Goal: Task Accomplishment & Management: Manage account settings

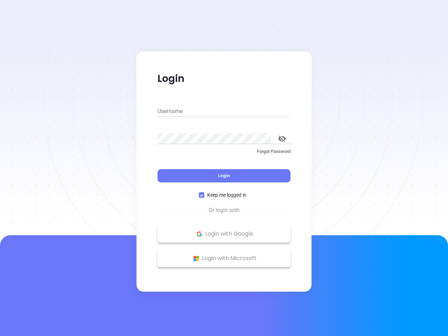
click at [224, 168] on div "Login" at bounding box center [224, 172] width 133 height 22
click at [224, 111] on input "Username" at bounding box center [224, 111] width 133 height 11
click at [282, 139] on icon "toggle password visibility" at bounding box center [282, 138] width 8 height 7
click at [224, 176] on span "Login" at bounding box center [224, 176] width 12 height 6
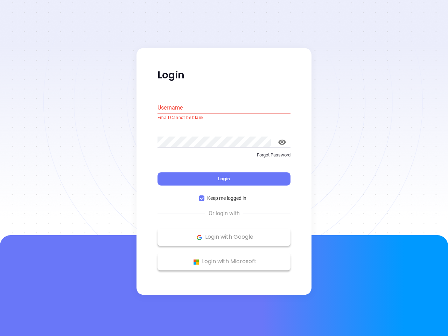
click at [224, 195] on span "Keep me logged in" at bounding box center [226, 199] width 45 height 8
click at [204, 196] on input "Keep me logged in" at bounding box center [202, 199] width 6 height 6
checkbox input "false"
click at [224, 234] on p "Login with Google" at bounding box center [224, 237] width 126 height 11
click at [224, 258] on p "Login with Microsoft" at bounding box center [224, 262] width 126 height 11
